Goal: Task Accomplishment & Management: Use online tool/utility

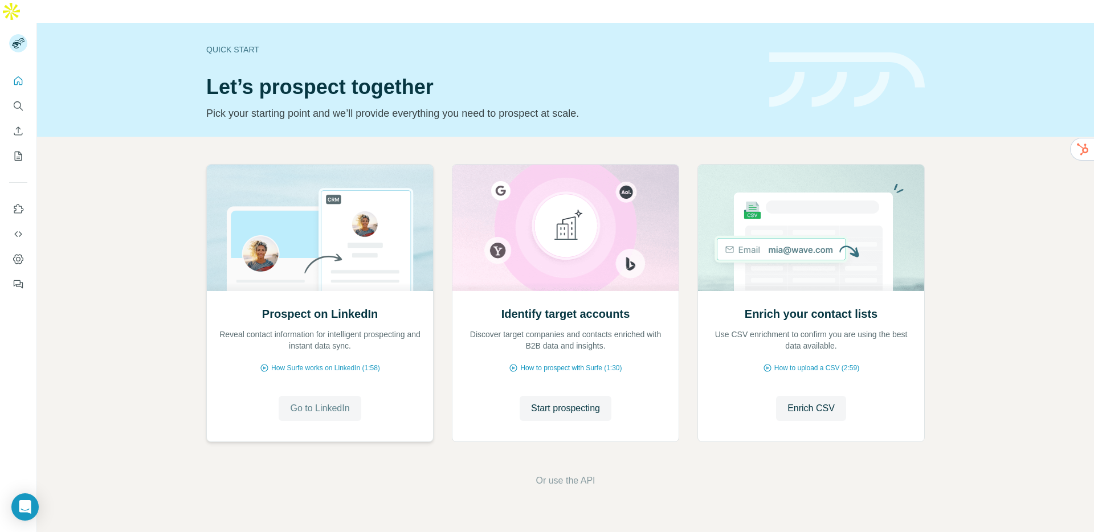
click at [309, 402] on span "Go to LinkedIn" at bounding box center [319, 409] width 59 height 14
drag, startPoint x: 541, startPoint y: 295, endPoint x: 603, endPoint y: 306, distance: 63.1
click at [603, 306] on div "Identify target accounts Discover target companies and contacts enriched with B…" at bounding box center [565, 329] width 203 height 46
click at [747, 306] on h2 "Enrich your contact lists" at bounding box center [811, 314] width 133 height 16
drag, startPoint x: 757, startPoint y: 289, endPoint x: 796, endPoint y: 300, distance: 40.1
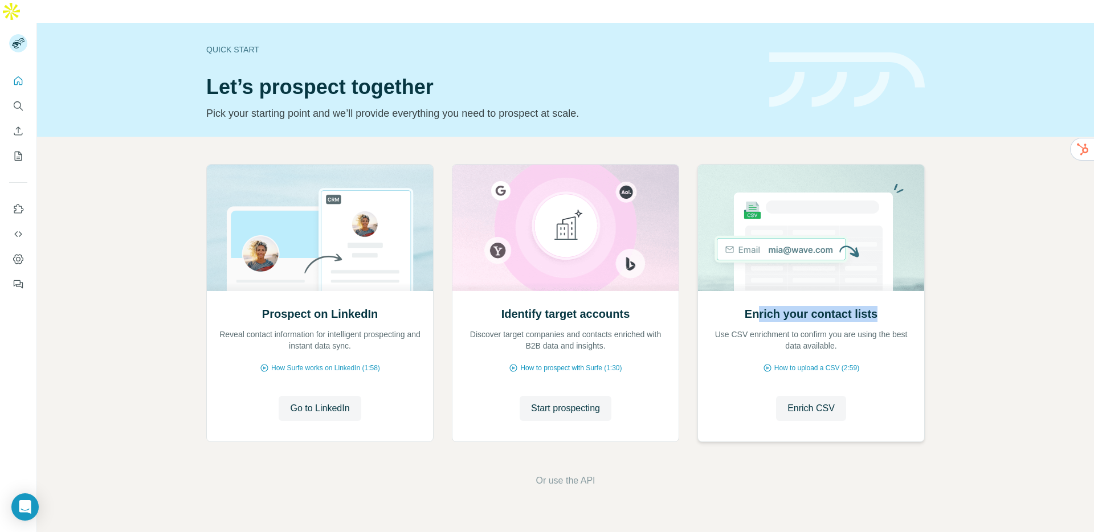
click at [796, 306] on div "Enrich your contact lists Use CSV enrichment to confirm you are using the best …" at bounding box center [810, 329] width 203 height 46
click at [804, 402] on span "Enrich CSV" at bounding box center [810, 409] width 47 height 14
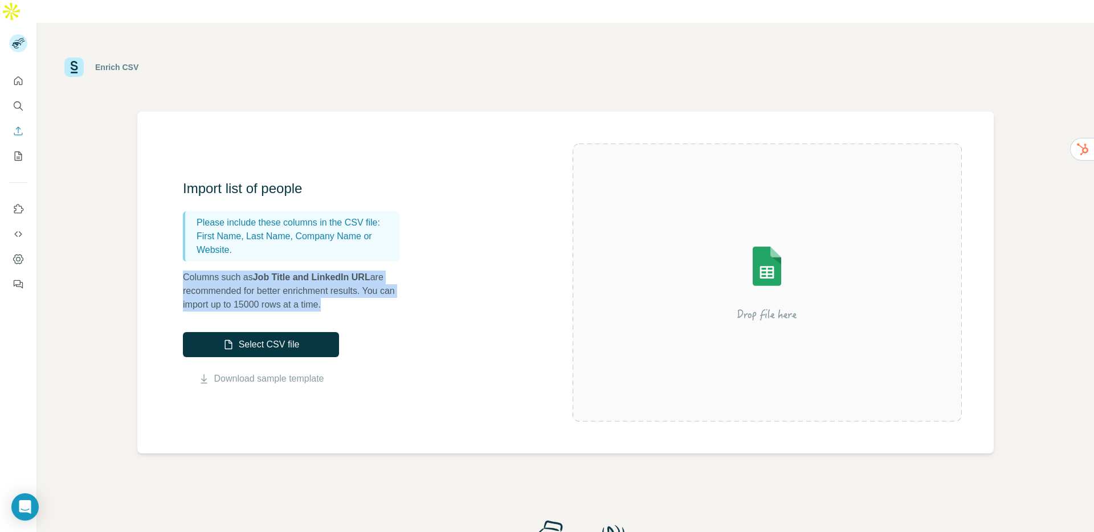
drag, startPoint x: 189, startPoint y: 247, endPoint x: 340, endPoint y: 278, distance: 154.2
click at [340, 278] on div "Import list of people Please include these columns in the CSV file: First Name,…" at bounding box center [297, 245] width 228 height 132
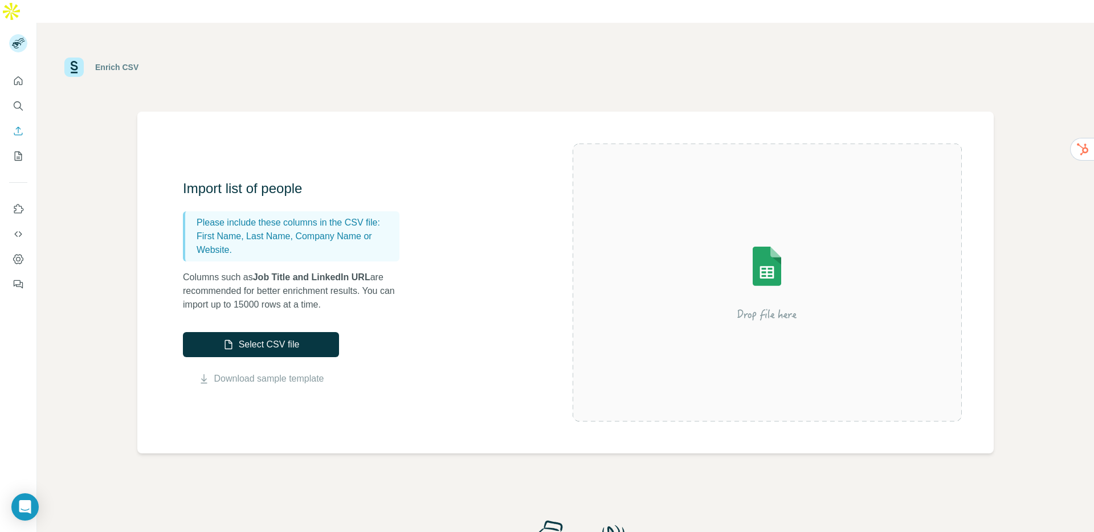
drag, startPoint x: 340, startPoint y: 278, endPoint x: 324, endPoint y: 268, distance: 18.5
click at [339, 279] on p "Columns such as Job Title and LinkedIn URL are recommended for better enrichmen…" at bounding box center [297, 291] width 228 height 41
click at [19, 254] on icon "Dashboard" at bounding box center [18, 259] width 11 height 11
